Goal: Transaction & Acquisition: Obtain resource

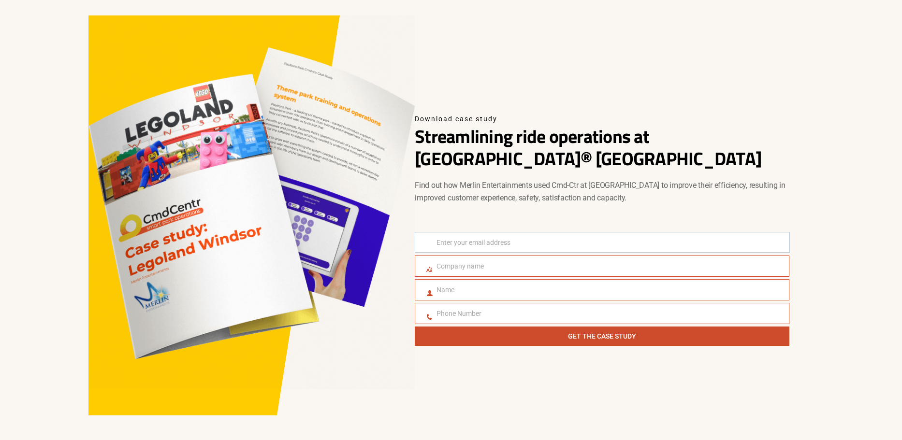
click at [513, 240] on input "Email" at bounding box center [602, 242] width 374 height 21
type input "ajeparker12@gmail.com"
type input "Alfie Parker"
type input "07366409962"
click at [501, 268] on input "Company name" at bounding box center [602, 266] width 374 height 21
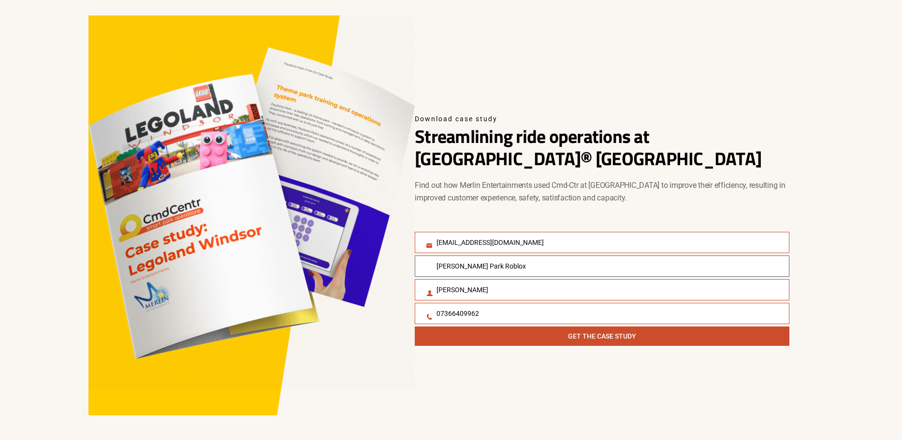
drag, startPoint x: 517, startPoint y: 273, endPoint x: 316, endPoint y: 274, distance: 202.0
click at [316, 274] on div "Download case study Streamlining ride operations at Legoland® Windsor Resort Fi…" at bounding box center [450, 215] width 725 height 400
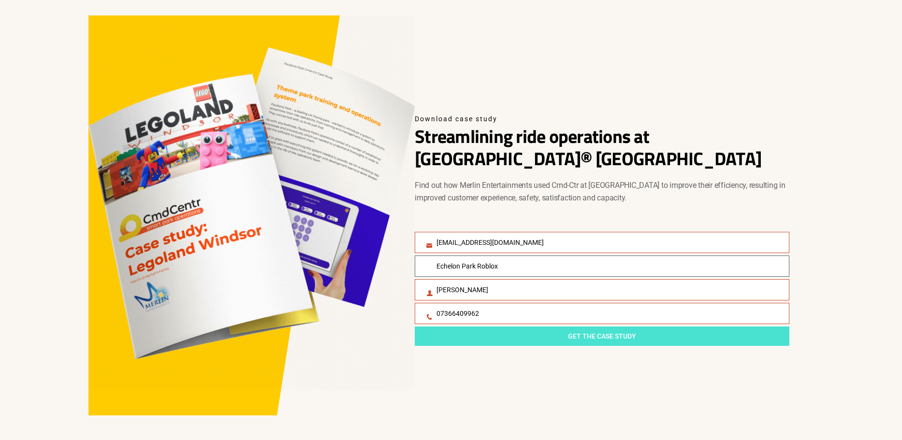
type input "Echelon Park Roblox"
click at [636, 333] on span "Get The Case Study" at bounding box center [601, 336] width 365 height 11
